Goal: Check status: Check status

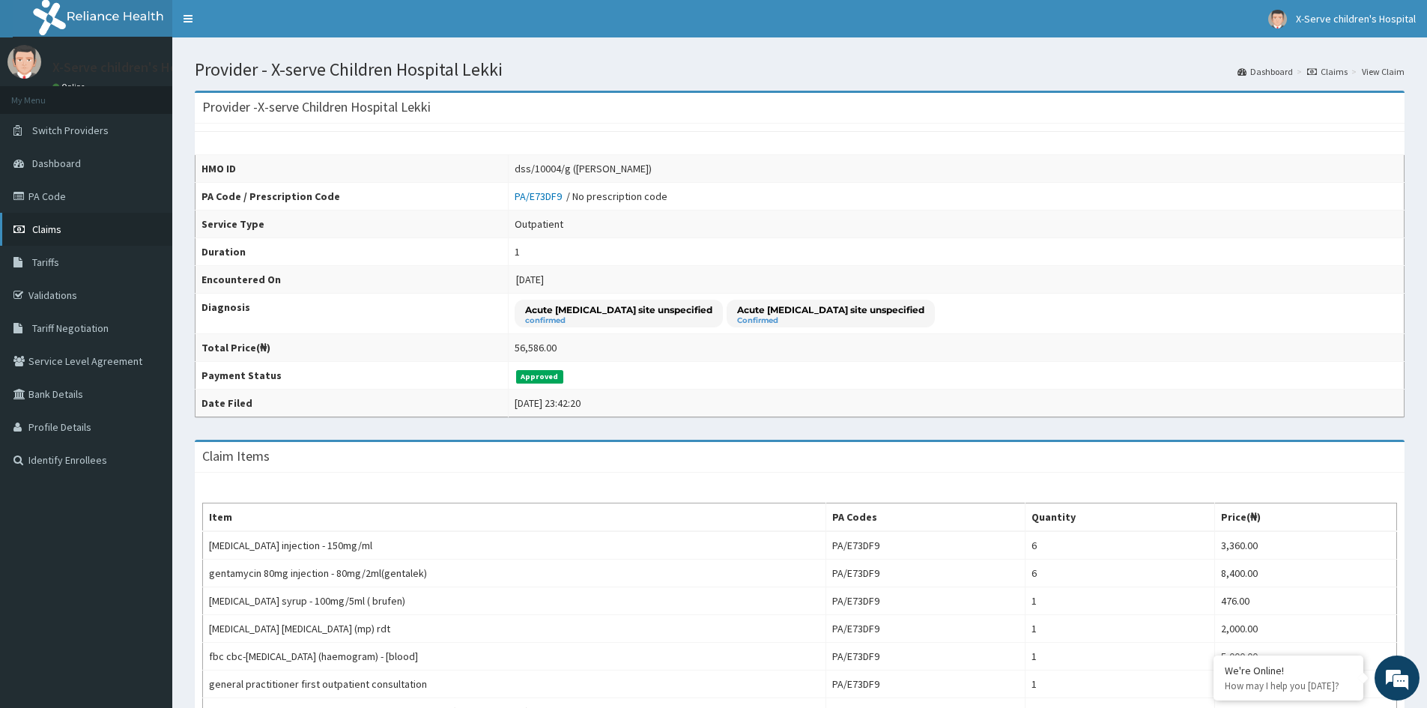
click at [88, 223] on link "Claims" at bounding box center [86, 229] width 172 height 33
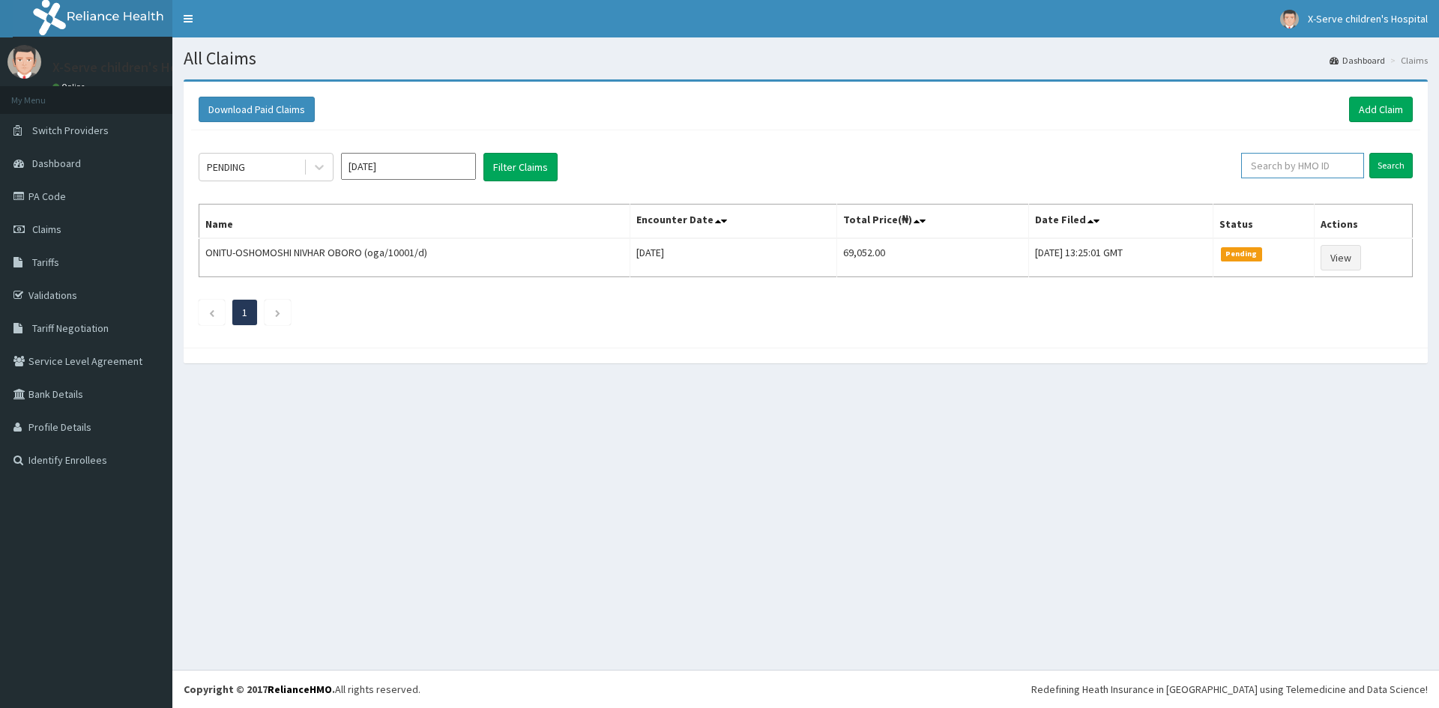
click at [1328, 165] on input "text" at bounding box center [1302, 165] width 123 height 25
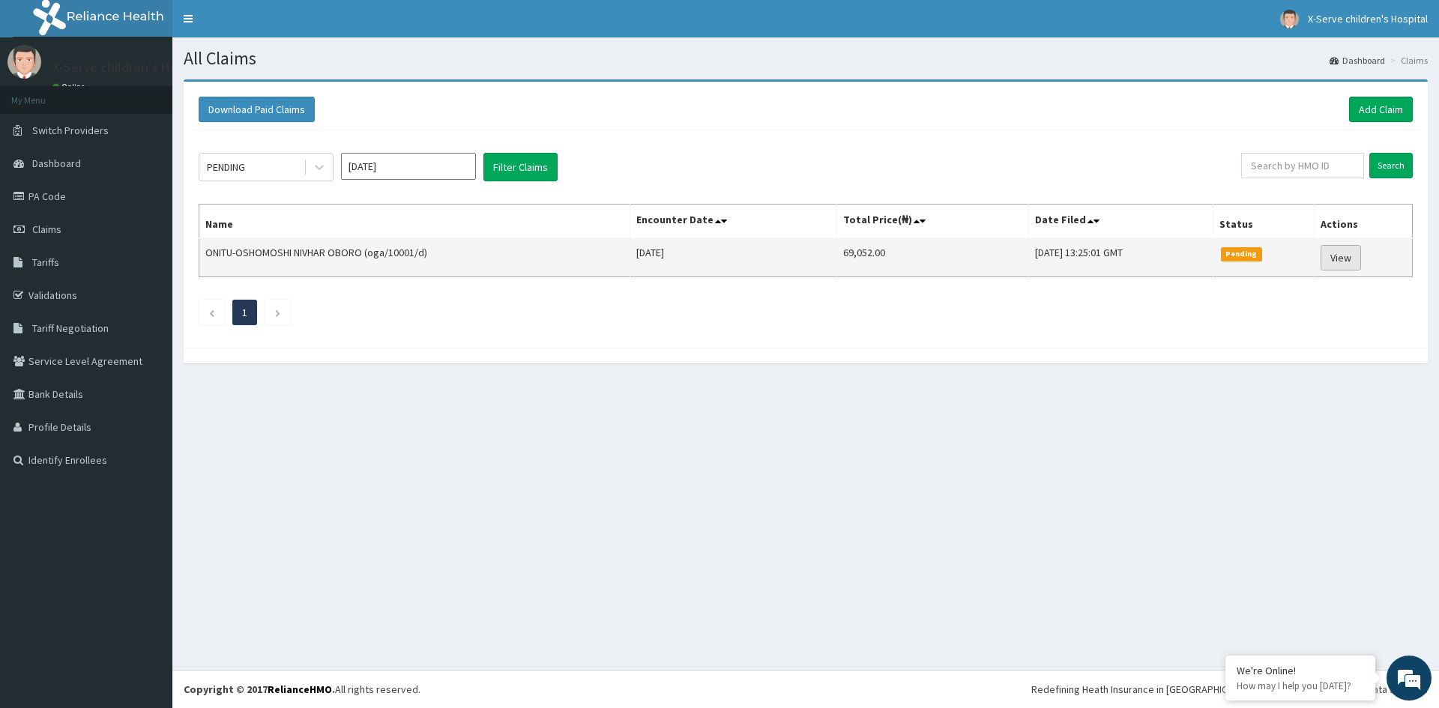
click at [1342, 253] on link "View" at bounding box center [1340, 257] width 40 height 25
